Goal: Information Seeking & Learning: Learn about a topic

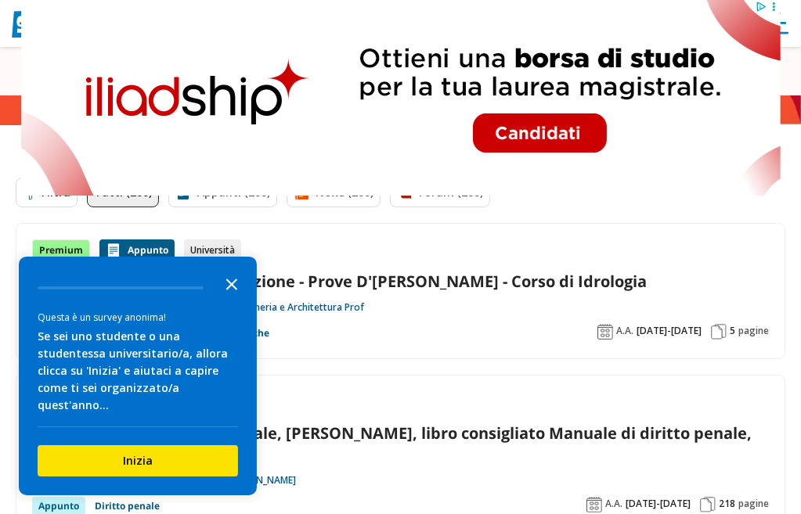
click at [230, 298] on icon "Close the survey" at bounding box center [231, 283] width 31 height 31
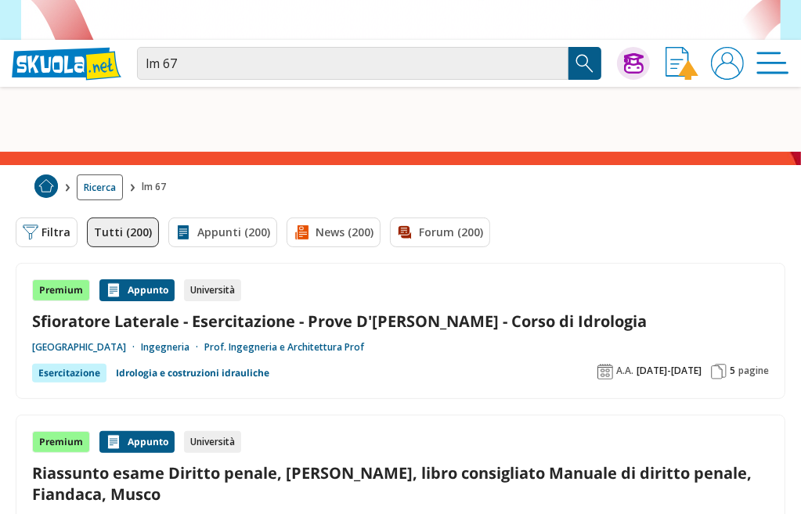
scroll to position [157, 0]
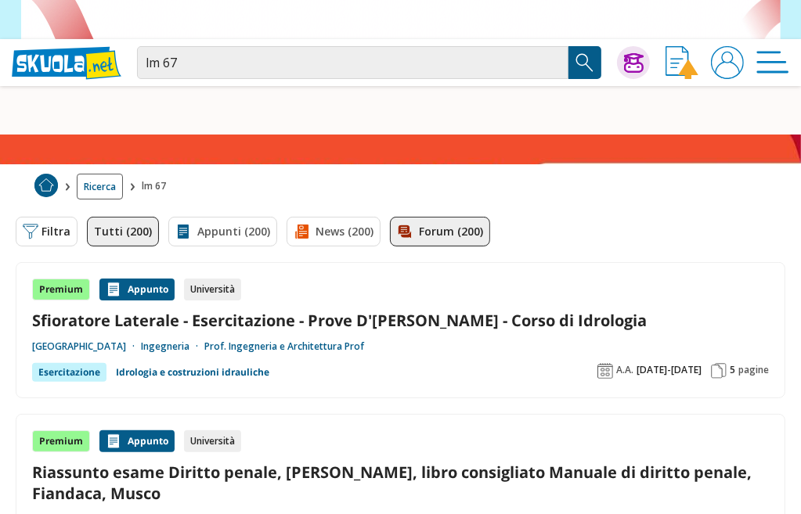
click at [413, 247] on link "Forum (200)" at bounding box center [440, 232] width 100 height 30
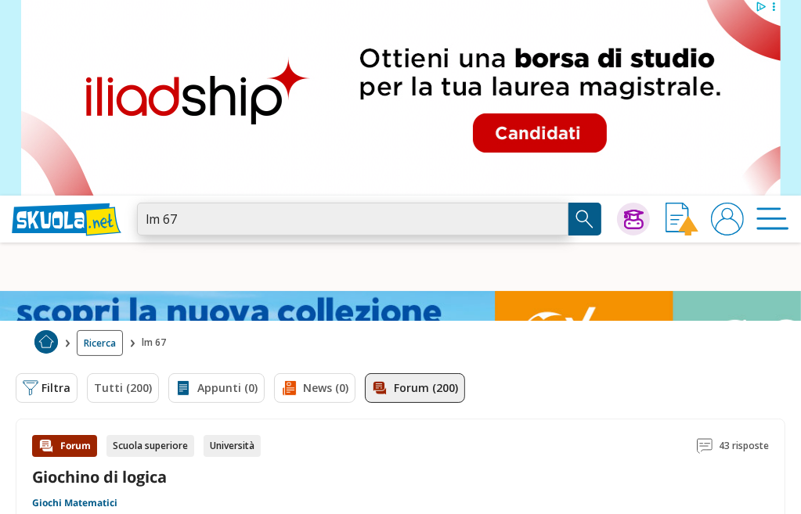
click at [215, 218] on input "lm 67" at bounding box center [352, 219] width 431 height 33
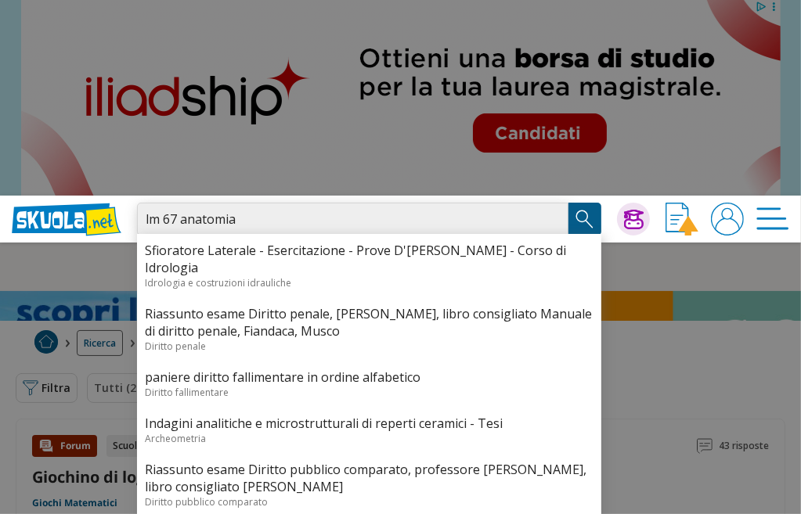
type input "lm 67 anatomia"
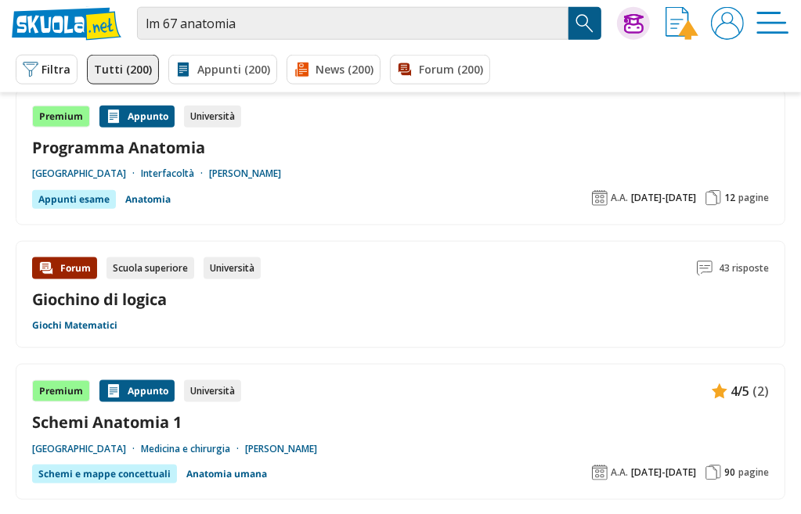
scroll to position [939, 0]
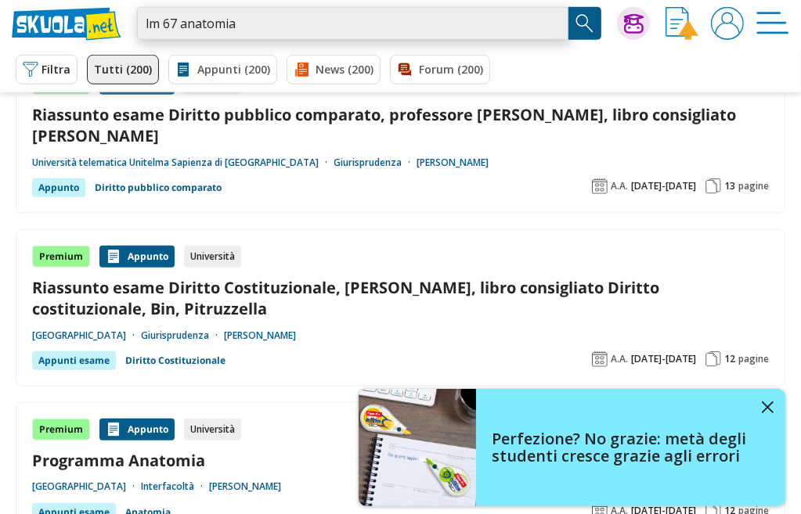
click at [269, 27] on input "lm 67 anatomia" at bounding box center [352, 23] width 431 height 33
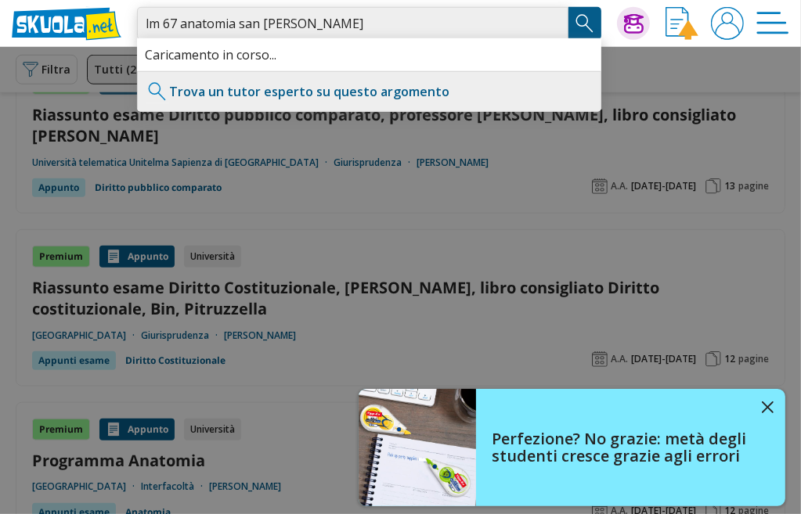
type input "lm 67 anatomia san [PERSON_NAME]"
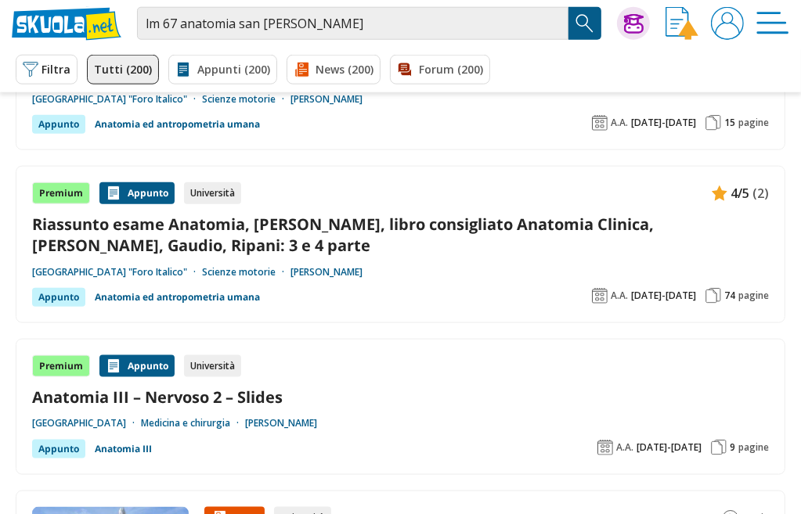
scroll to position [1166, 0]
